Goal: Go to known website: Go to known website

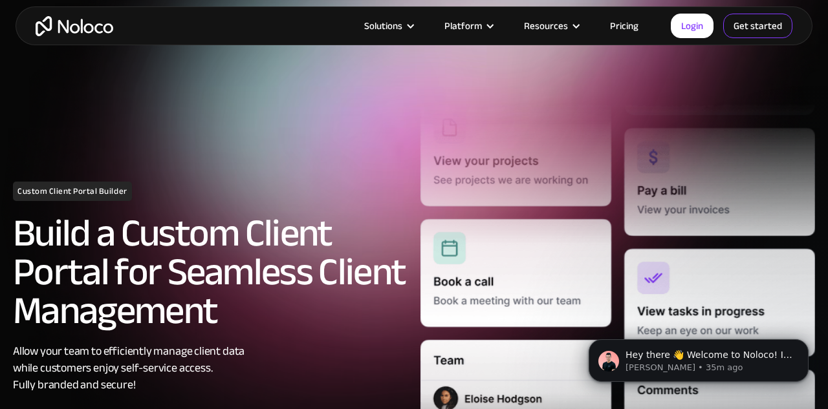
click at [751, 28] on link "Get started" at bounding box center [757, 26] width 69 height 25
click at [691, 21] on link "Login" at bounding box center [691, 26] width 43 height 25
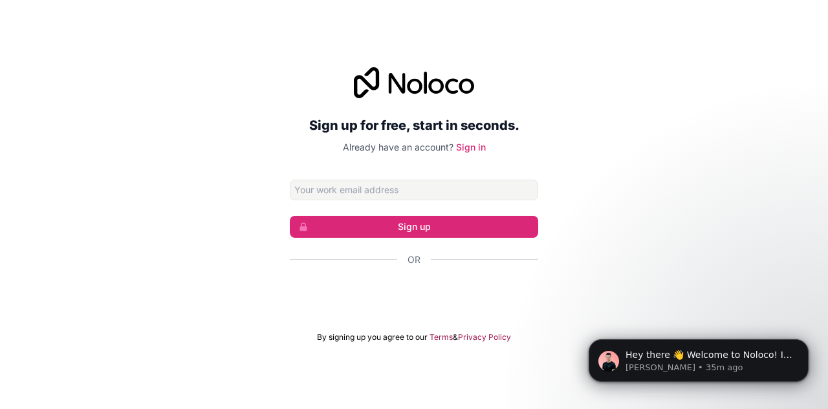
click at [637, 128] on div "Sign up for free, start in seconds. Already have an account? Sign in Sign up Or…" at bounding box center [414, 205] width 828 height 312
click at [418, 83] on icon at bounding box center [415, 86] width 16 height 16
